Goal: Task Accomplishment & Management: Complete application form

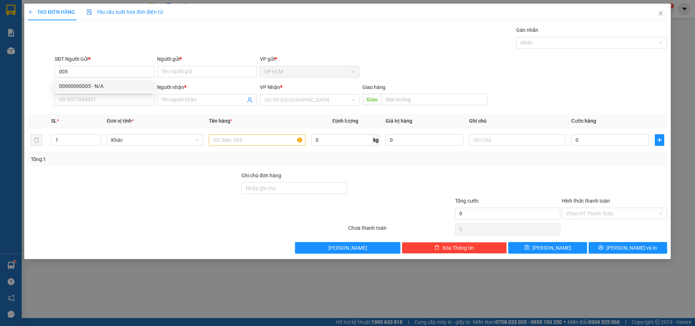
click at [98, 84] on div "00000000005 - N/A" at bounding box center [104, 86] width 91 height 8
type input "00000000005"
type input "N/A"
type input "0949578613"
type input "HƯƠNG"
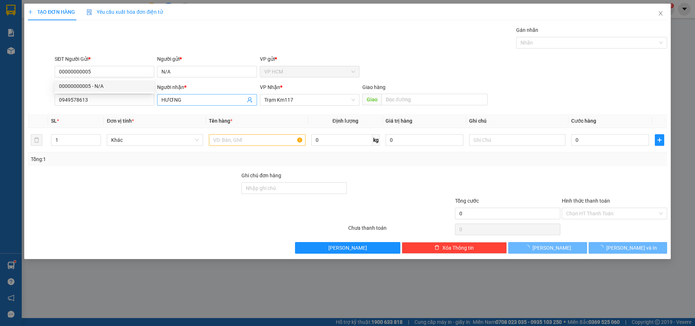
type input "30.000"
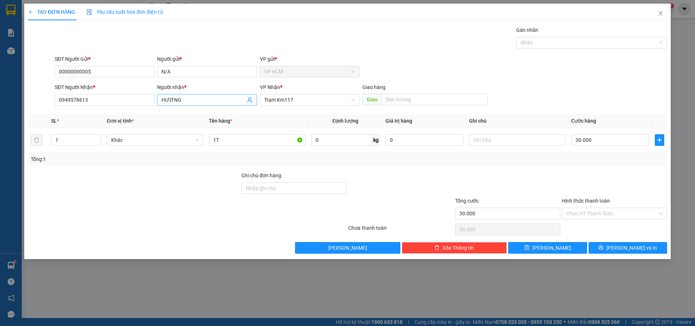
type input "00000000005"
click at [247, 98] on icon "user-add" at bounding box center [250, 100] width 6 height 6
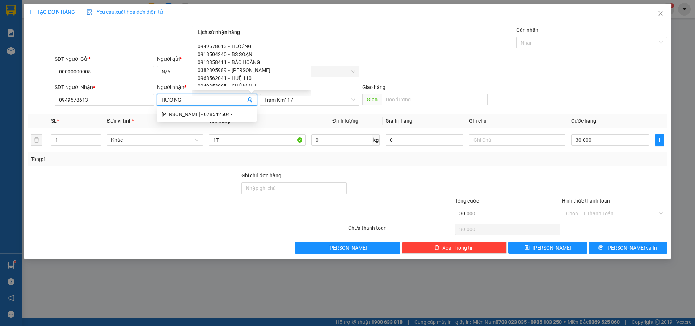
click at [247, 62] on span "BÁC HOÀNG" at bounding box center [246, 62] width 29 height 6
type input "0913858411"
type input "BÁC HOÀNG"
type input "[PERSON_NAME]"
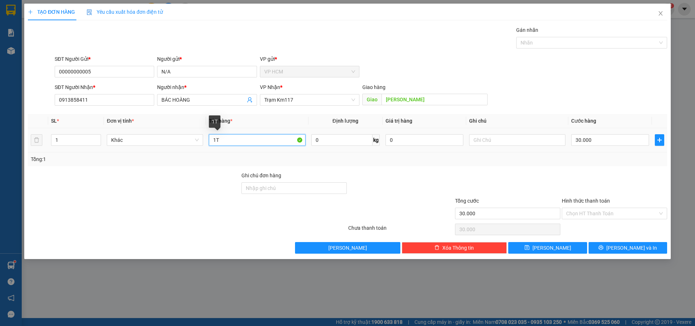
drag, startPoint x: 262, startPoint y: 139, endPoint x: 117, endPoint y: 161, distance: 146.3
click at [114, 161] on div "SL * Đơn vị tính * Tên hàng * Định lượng Giá trị hàng Ghi chú Cước hàng 1 Khác …" at bounding box center [347, 140] width 639 height 52
type input "1C"
click at [561, 34] on div "Gán nhãn" at bounding box center [591, 31] width 151 height 11
click at [553, 46] on div at bounding box center [588, 42] width 140 height 9
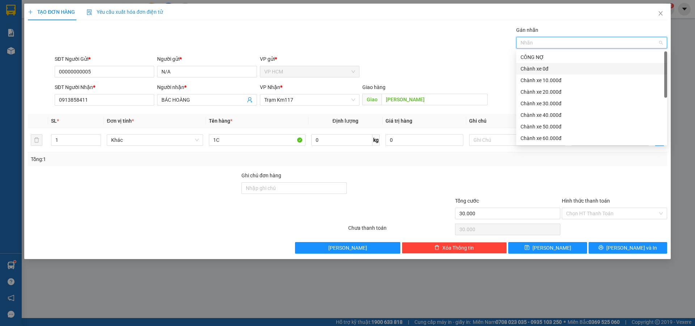
click at [536, 66] on div "Chành xe 0đ" at bounding box center [591, 69] width 142 height 8
click at [457, 51] on div "Gán nhãn Chành xe 0đ" at bounding box center [360, 38] width 615 height 25
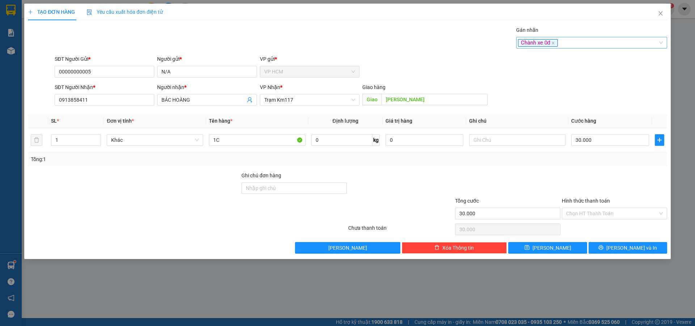
drag, startPoint x: 580, startPoint y: 43, endPoint x: 576, endPoint y: 42, distance: 4.2
click at [580, 43] on div "Chành xe 0đ" at bounding box center [588, 42] width 140 height 9
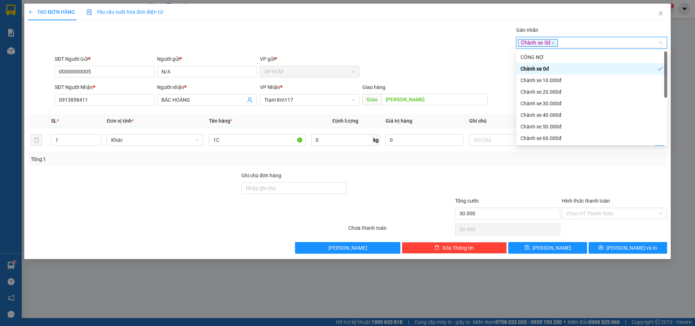
click at [557, 66] on div "Chành xe 0đ" at bounding box center [588, 69] width 137 height 8
click at [557, 77] on div "Chành xe 10.000đ" at bounding box center [591, 80] width 142 height 8
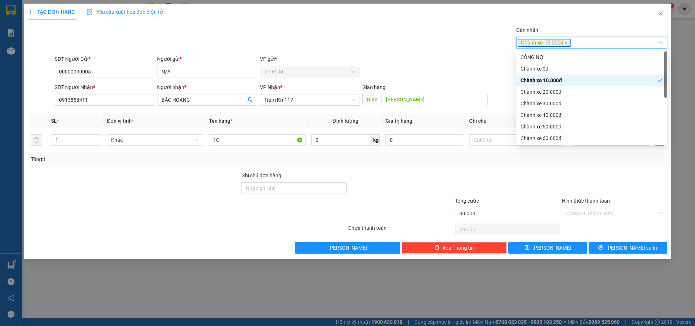
click at [342, 47] on div "Gán nhãn Chành xe 10.000đ" at bounding box center [360, 38] width 615 height 25
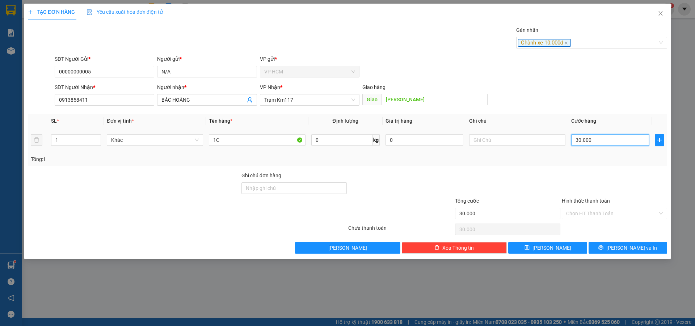
click at [602, 136] on input "30.000" at bounding box center [610, 140] width 78 height 12
click at [576, 214] on input "Hình thức thanh toán" at bounding box center [612, 213] width 92 height 11
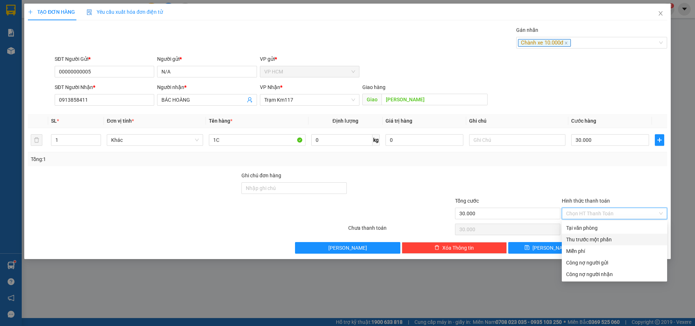
drag, startPoint x: 572, startPoint y: 241, endPoint x: 536, endPoint y: 233, distance: 36.5
click at [572, 241] on div "Thu trước một phần" at bounding box center [614, 239] width 97 height 8
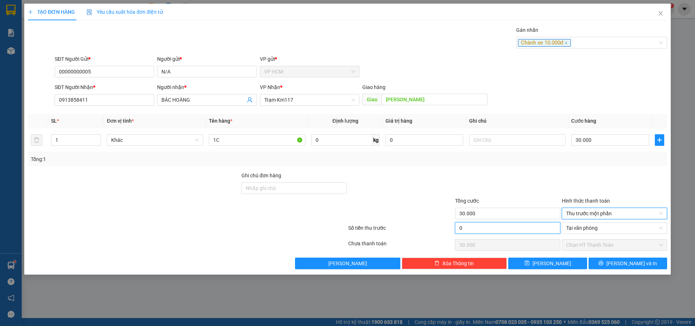
click at [536, 232] on input "0" at bounding box center [507, 228] width 105 height 12
type input "1"
type input "29.999"
type input "10"
type input "29.990"
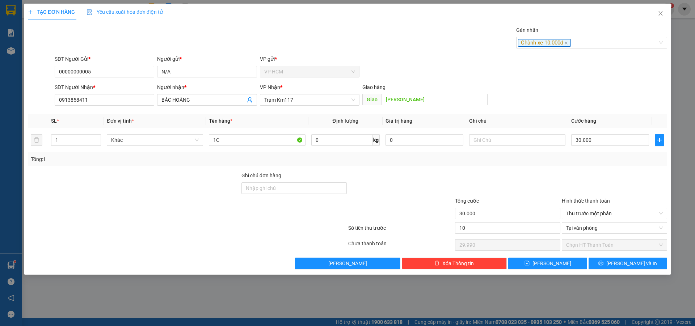
type input "10.000"
type input "20.000"
click at [524, 185] on div at bounding box center [507, 183] width 107 height 25
click at [632, 260] on span "[PERSON_NAME] và In" at bounding box center [631, 263] width 51 height 8
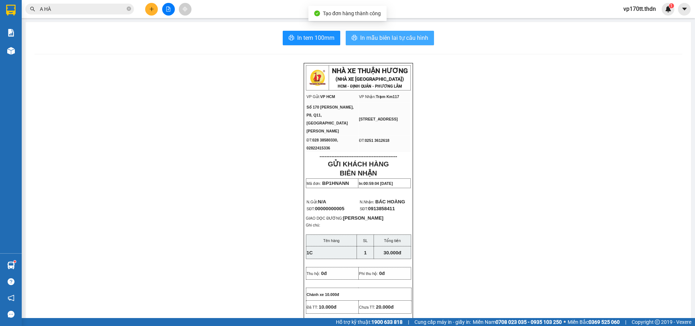
click at [405, 42] on span "In mẫu biên lai tự cấu hình" at bounding box center [394, 37] width 68 height 9
click at [149, 6] on button at bounding box center [151, 9] width 13 height 13
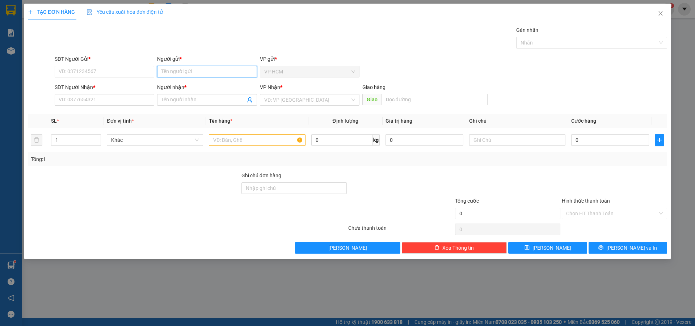
click at [194, 71] on input "Người gửi *" at bounding box center [206, 72] width 99 height 12
type input "[PERSON_NAME]"
drag, startPoint x: 201, startPoint y: 90, endPoint x: 211, endPoint y: 89, distance: 10.2
click at [201, 90] on div "LÝ VAD - 0932701181" at bounding box center [206, 86] width 91 height 8
type input "0932701181"
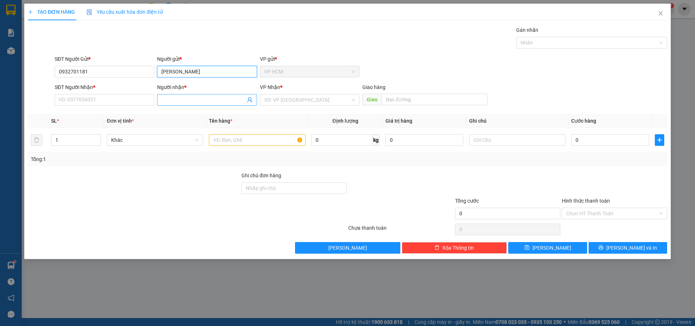
type input "[PERSON_NAME]"
click at [250, 99] on icon "user-add" at bounding box center [250, 100] width 6 height 6
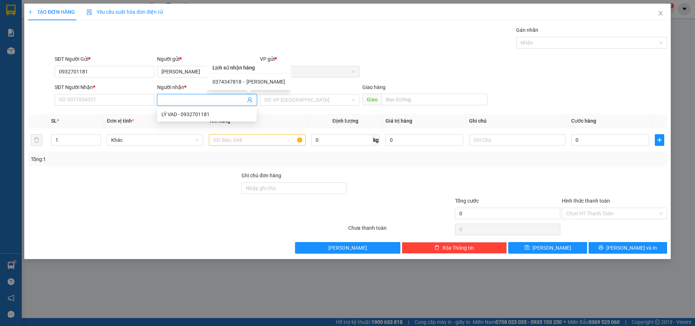
click at [243, 82] on span "-" at bounding box center [243, 82] width 1 height 6
type input "0374347818"
type input "[PERSON_NAME]"
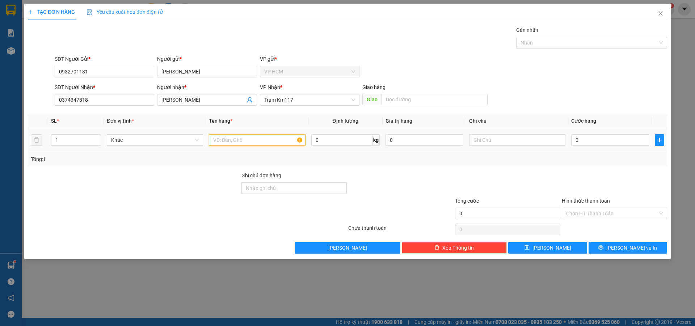
click at [258, 141] on input "text" at bounding box center [257, 140] width 96 height 12
click at [564, 37] on div "Nhãn" at bounding box center [591, 43] width 151 height 12
type input "1C"
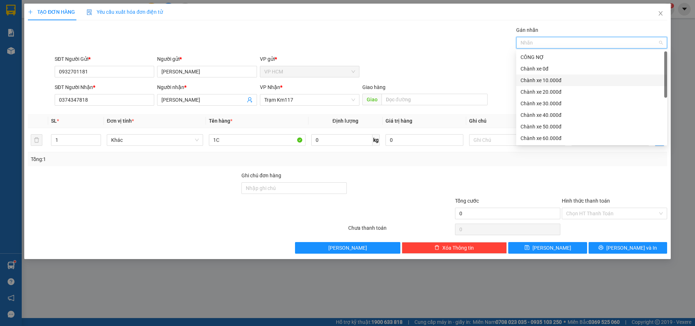
click at [526, 75] on div "Chành xe 10.000đ" at bounding box center [591, 81] width 151 height 12
click at [368, 44] on div "Gán nhãn Nhãn" at bounding box center [360, 38] width 615 height 25
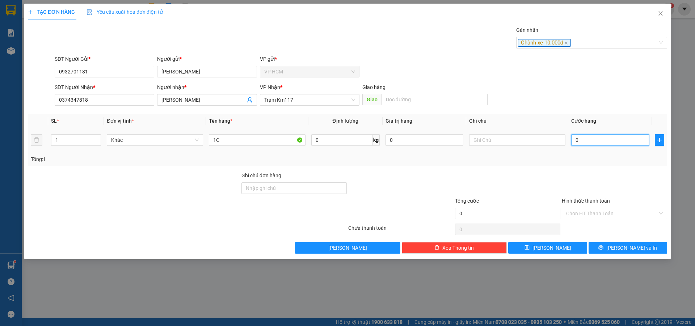
click at [633, 140] on input "0" at bounding box center [610, 140] width 78 height 12
type input "4"
type input "40"
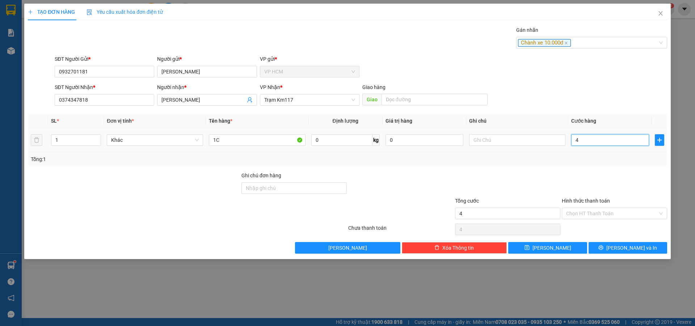
type input "40"
type input "40.000"
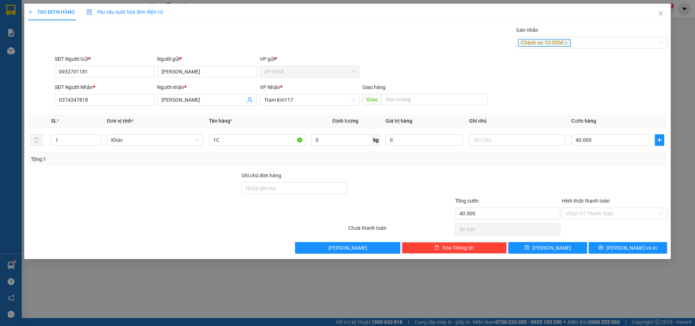
drag, startPoint x: 612, startPoint y: 171, endPoint x: 612, endPoint y: 198, distance: 27.1
click at [612, 172] on div "Transit Pickup Surcharge Ids Transit Deliver Surcharge Ids Transit Deliver Surc…" at bounding box center [347, 140] width 639 height 228
click at [613, 213] on input "Hình thức thanh toán" at bounding box center [612, 213] width 92 height 11
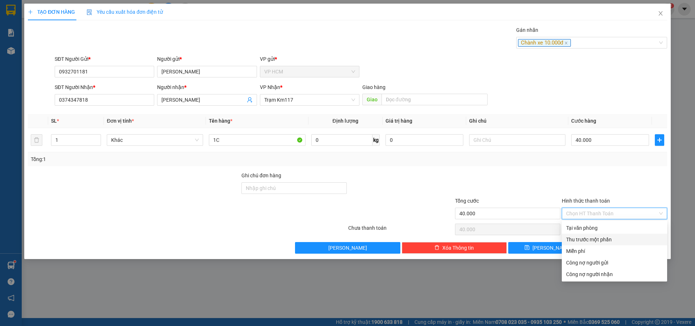
click at [591, 239] on div "Thu trước một phần" at bounding box center [614, 239] width 97 height 8
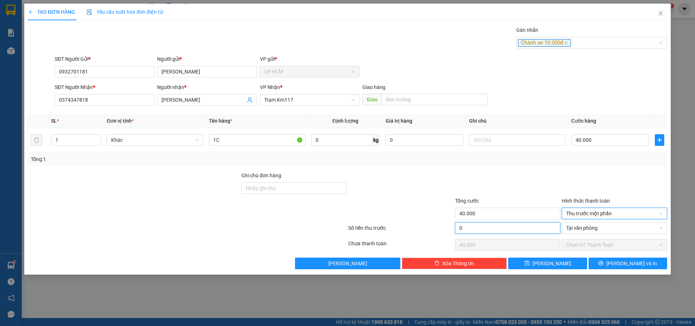
click at [526, 224] on input "0" at bounding box center [507, 228] width 105 height 12
type input "1"
type input "39.999"
type input "10"
type input "39.990"
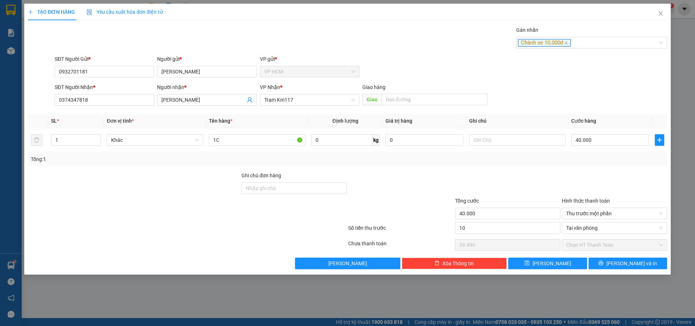
click at [527, 184] on div at bounding box center [507, 183] width 107 height 25
type input "10.000"
type input "30.000"
click at [638, 262] on span "[PERSON_NAME] và In" at bounding box center [631, 263] width 51 height 8
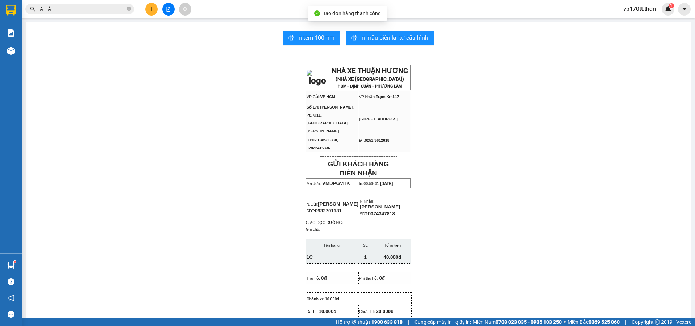
click at [395, 47] on div "In tem 100mm In mẫu biên lai tự cấu hình NHÀ XE THUẬN HƯƠNG (NHÀ XE [GEOGRAPHIC…" at bounding box center [358, 321] width 665 height 598
click at [395, 44] on button "In mẫu biên lai tự cấu hình" at bounding box center [389, 38] width 88 height 14
